Goal: Find specific page/section: Find specific page/section

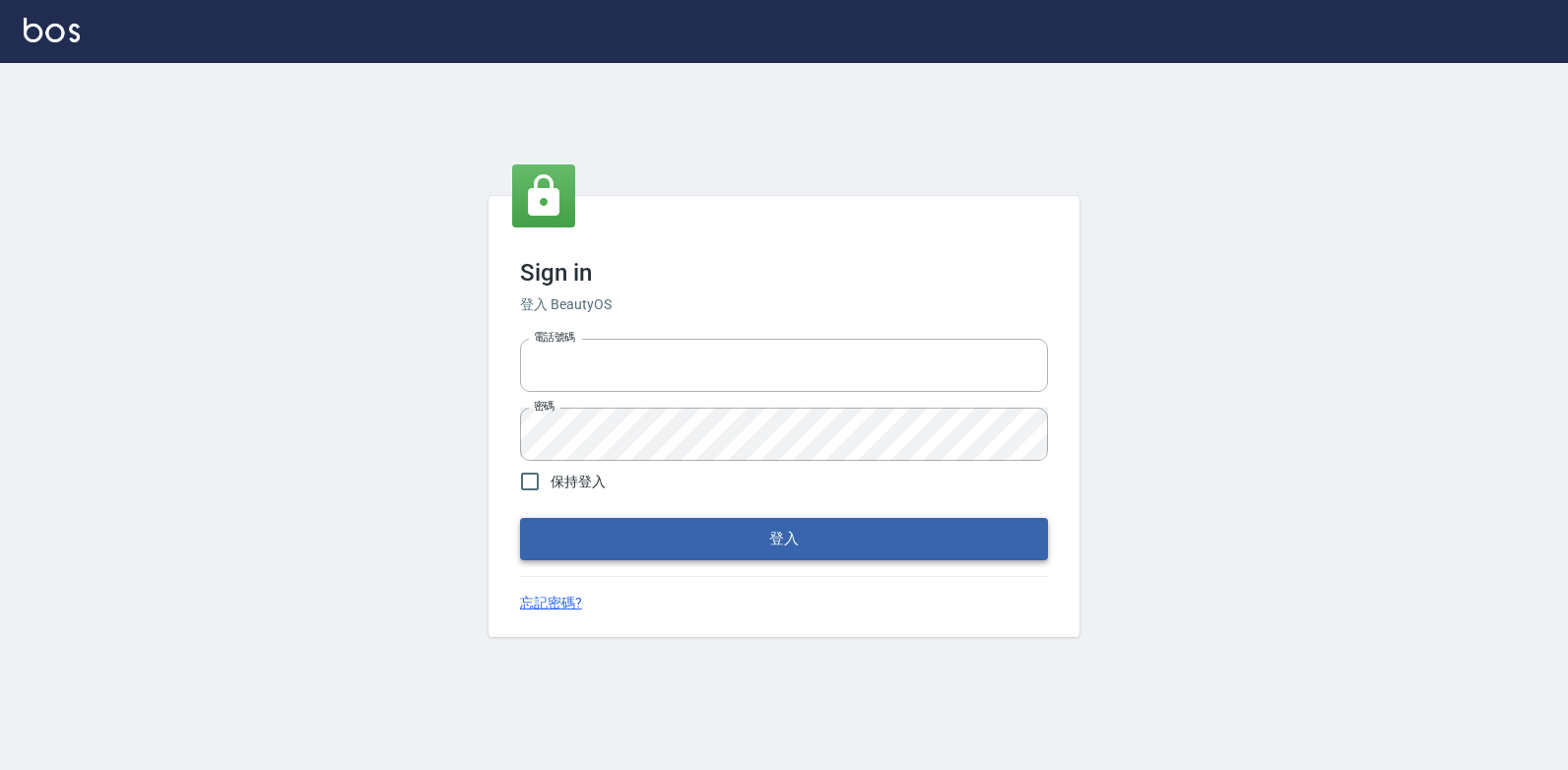
type input "047265856"
click at [787, 556] on button "登入" at bounding box center [783, 538] width 528 height 41
click at [787, 556] on form "電話號碼 [PHONE_NUMBER] 電話號碼 密碼 密碼 保持登入 登入" at bounding box center [783, 445] width 528 height 229
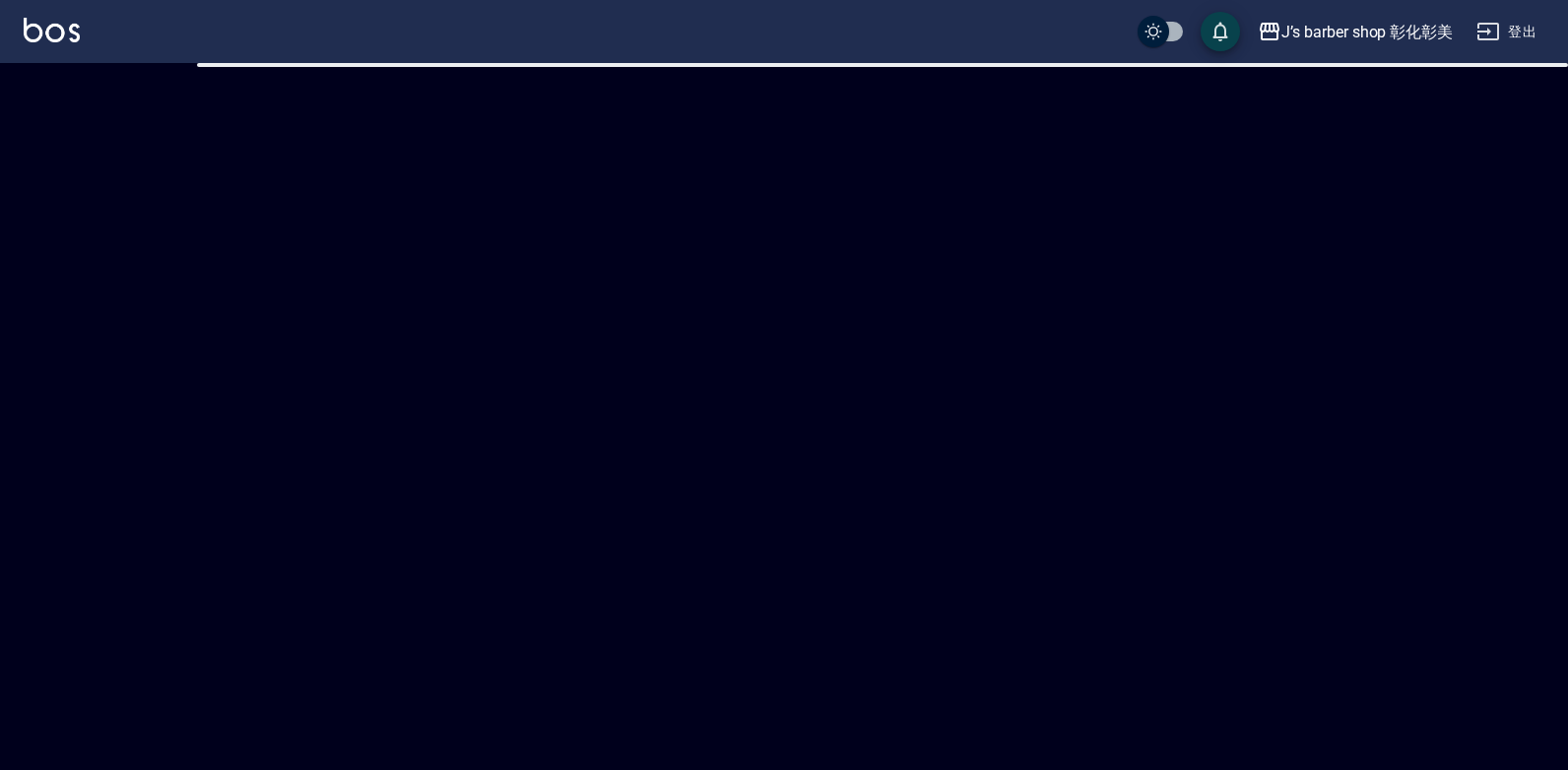
checkbox input "true"
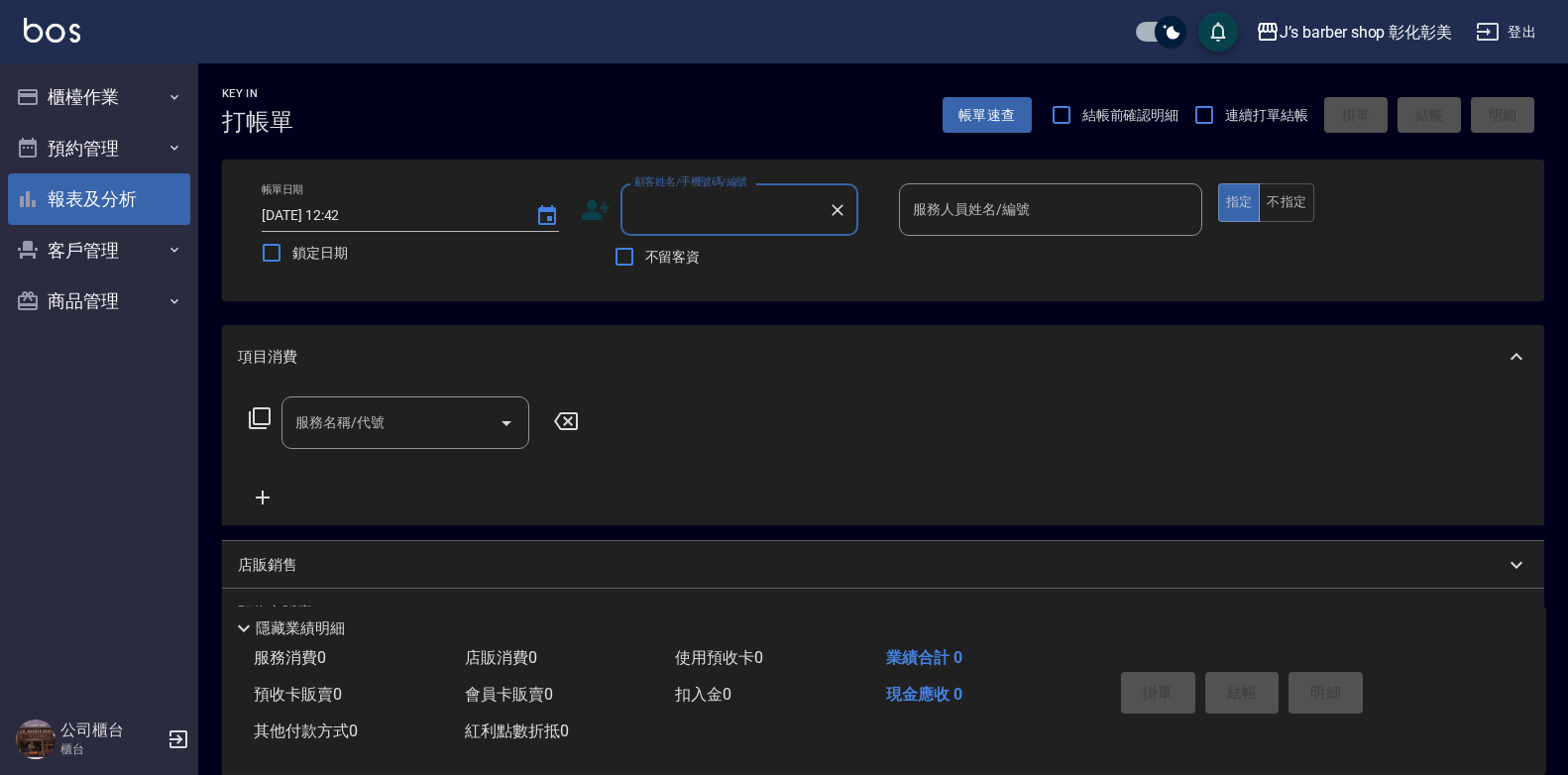
click at [140, 194] on button "報表及分析" at bounding box center [99, 199] width 183 height 52
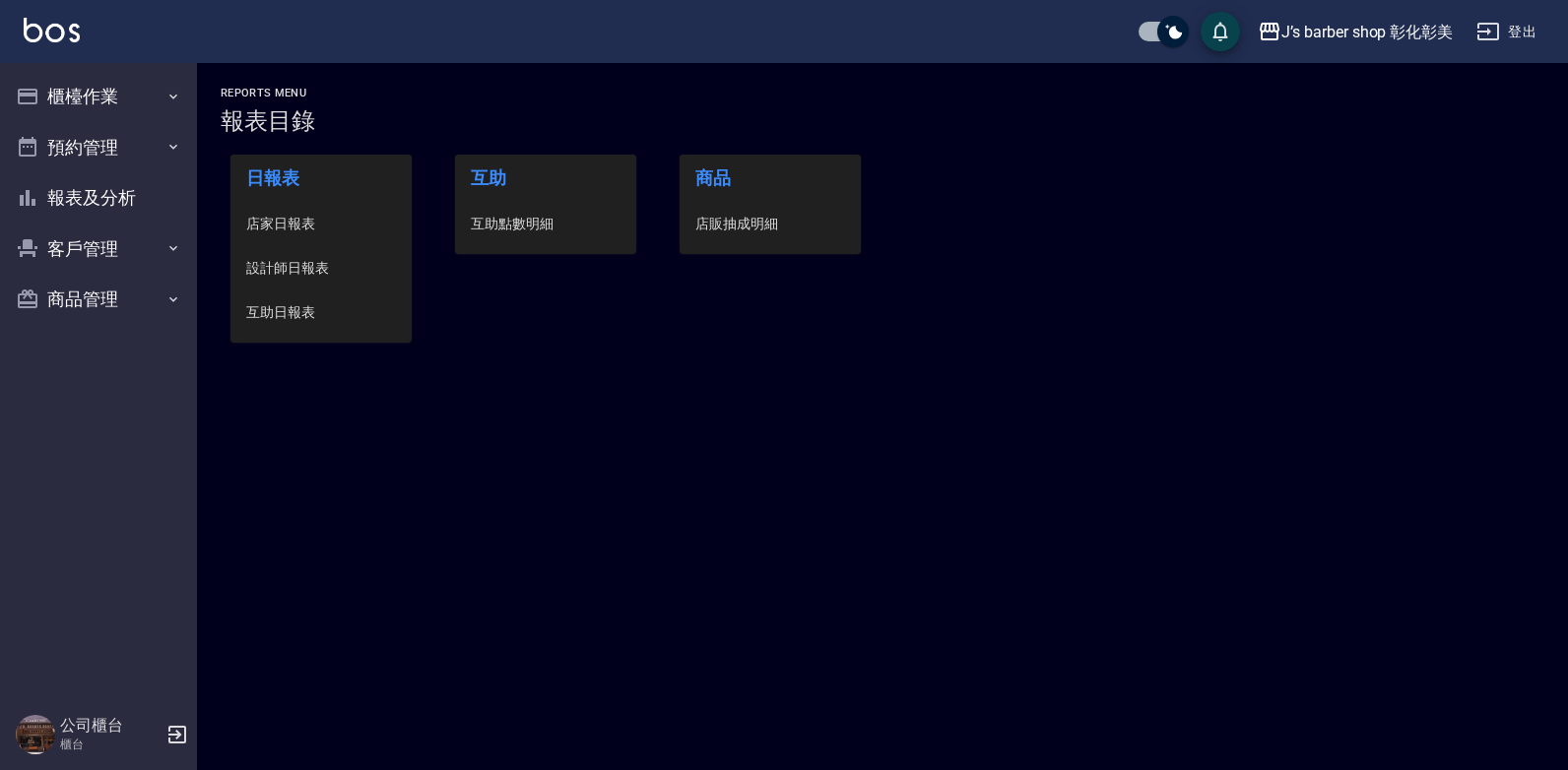
click at [298, 265] on span "設計師日報表" at bounding box center [321, 268] width 150 height 21
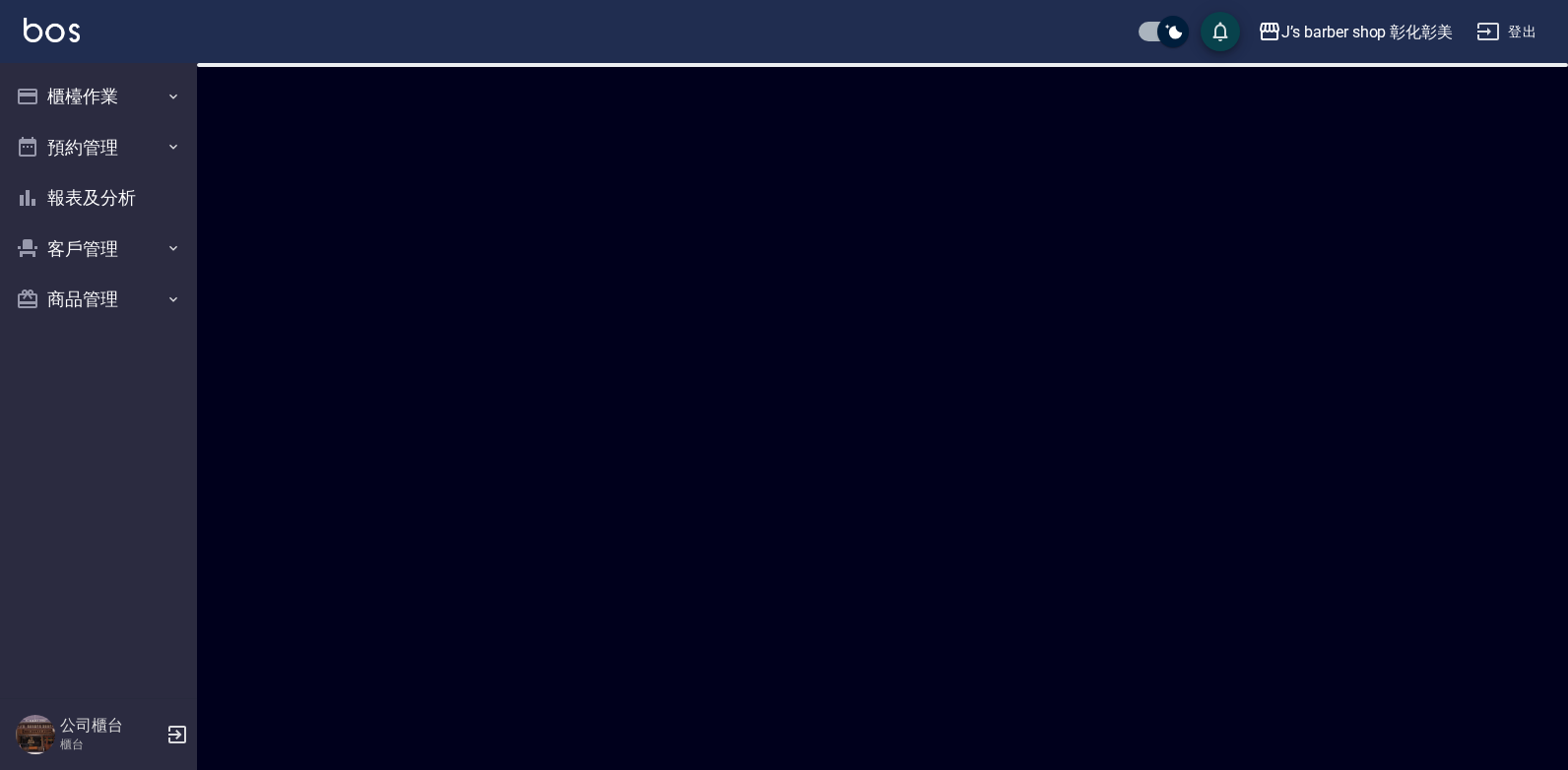
click at [298, 265] on div at bounding box center [784, 385] width 1568 height 770
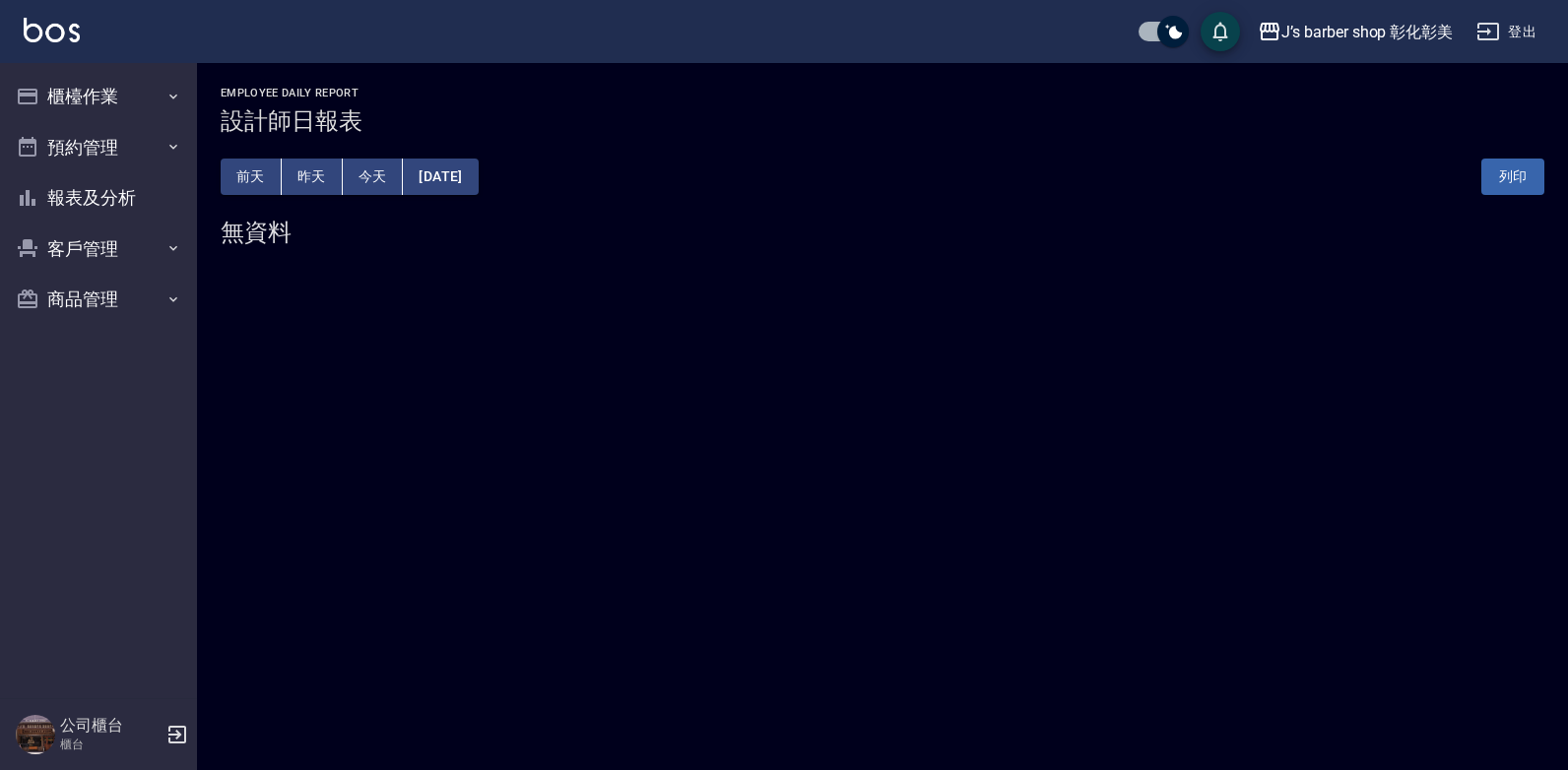
click at [304, 175] on button "昨天" at bounding box center [313, 176] width 61 height 36
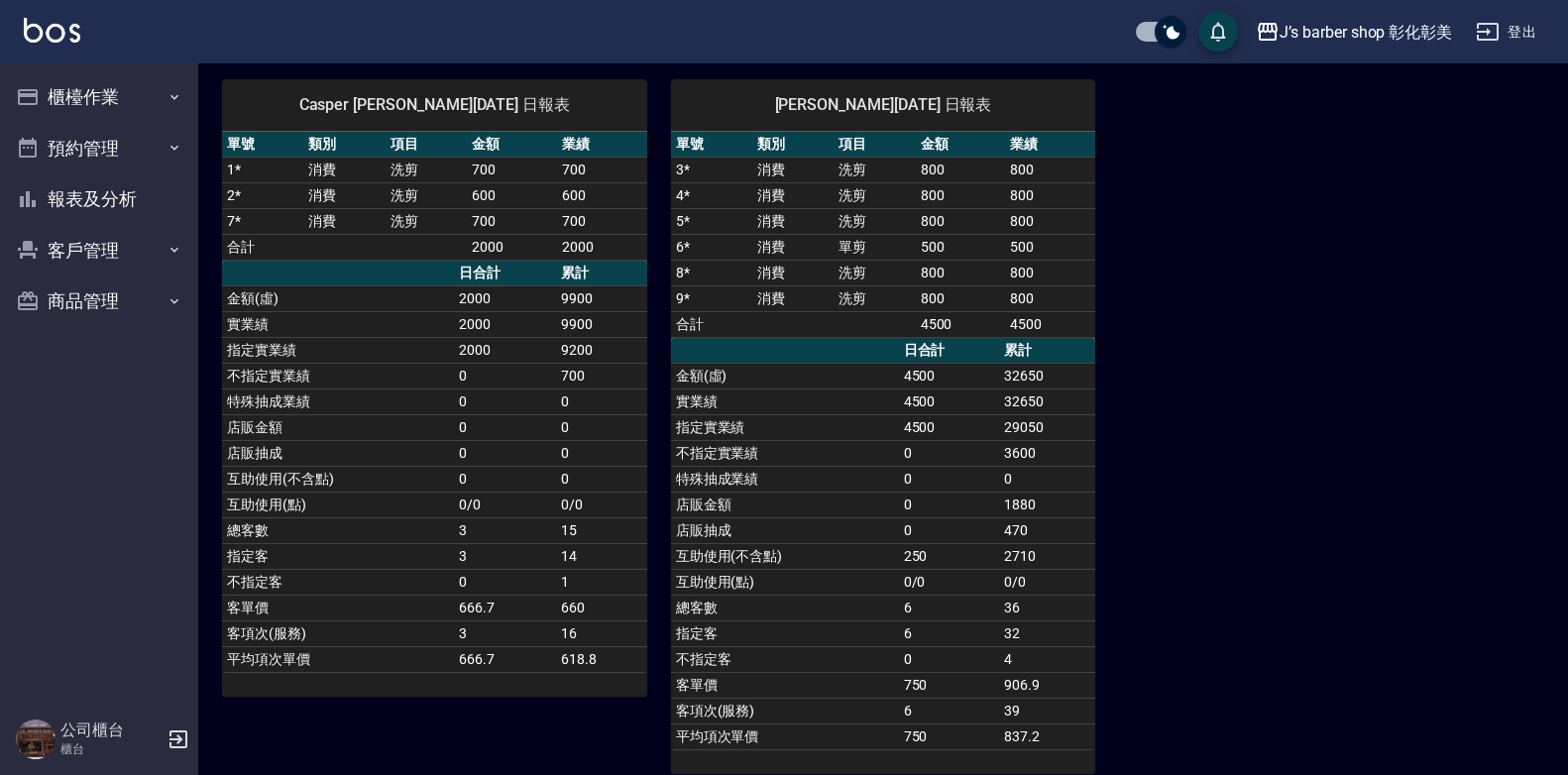
scroll to position [164, 0]
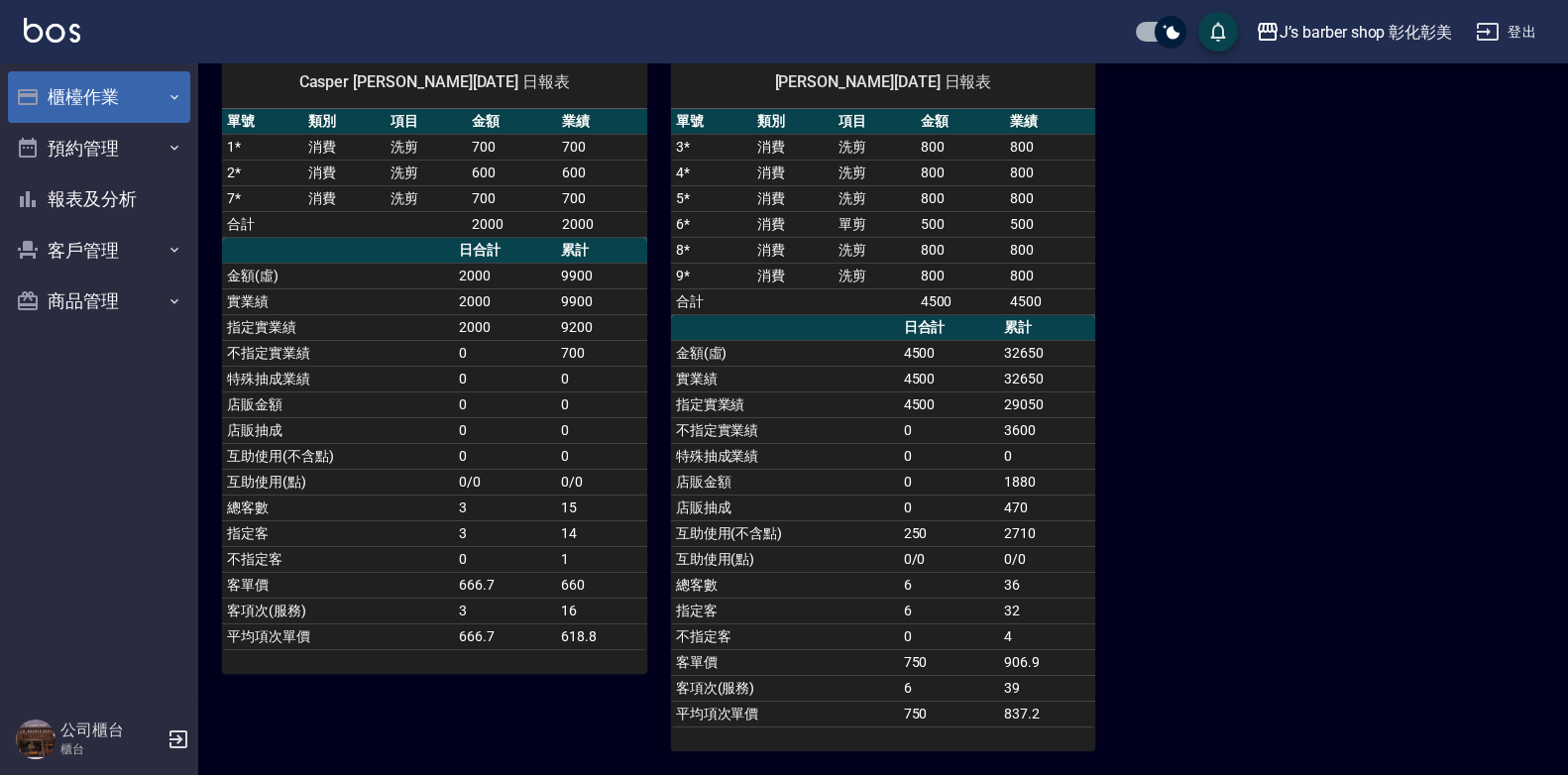
click at [53, 85] on button "櫃檯作業" at bounding box center [99, 97] width 183 height 52
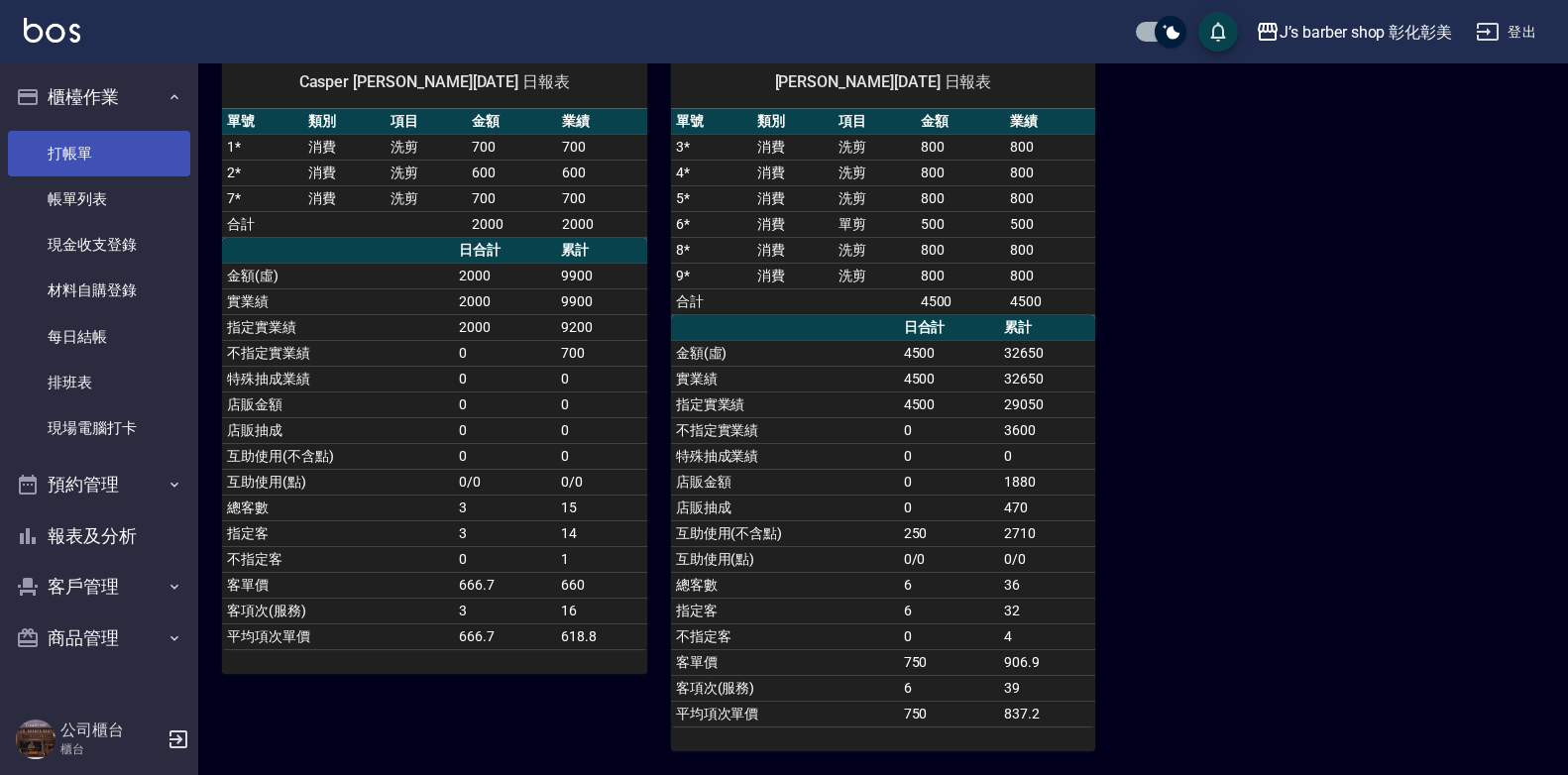
click at [123, 152] on link "打帳單" at bounding box center [99, 154] width 183 height 46
